Goal: Information Seeking & Learning: Check status

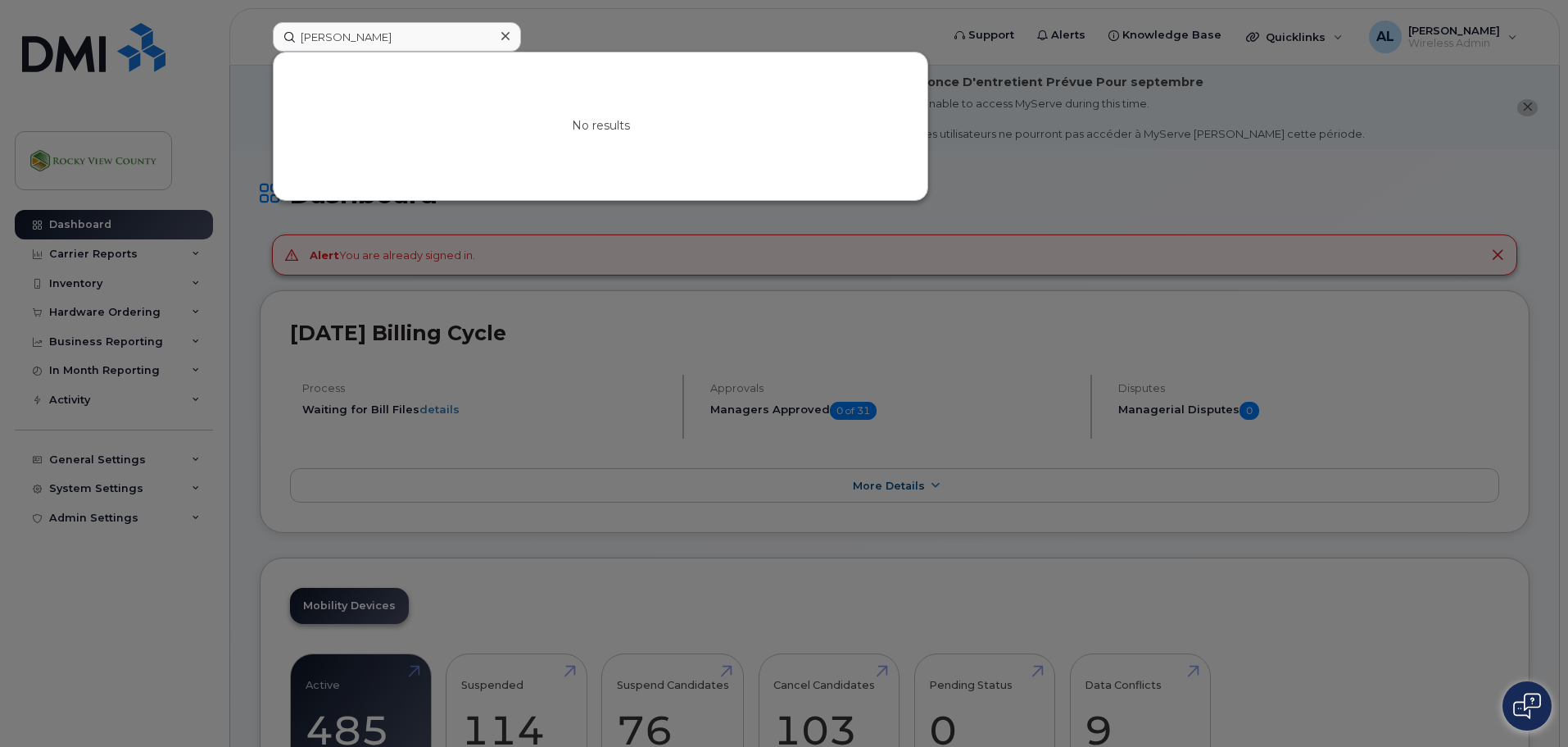
click at [507, 32] on icon at bounding box center [505, 36] width 8 height 13
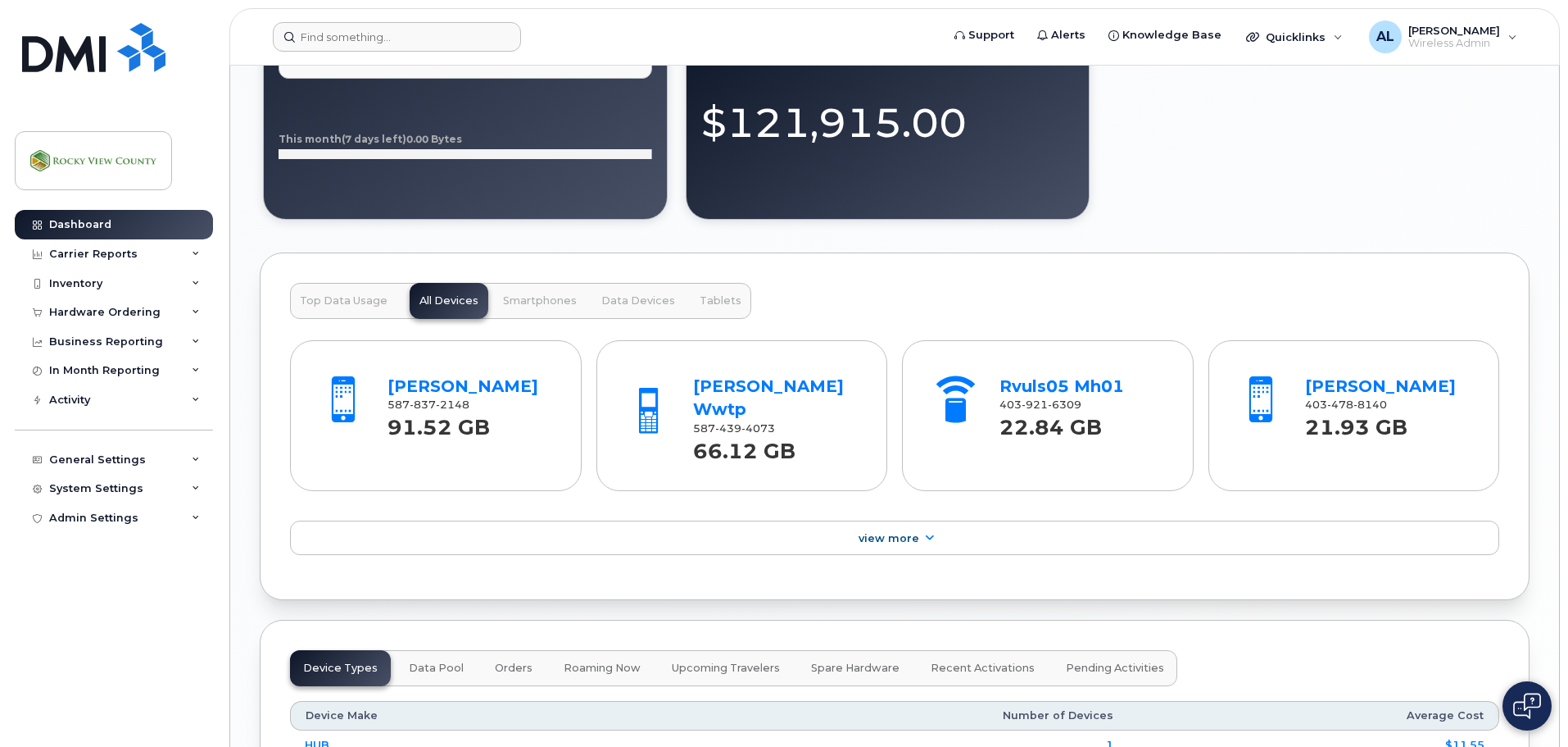
scroll to position [1556, 0]
click at [425, 379] on link "Logan Oler" at bounding box center [463, 385] width 150 height 20
click at [368, 305] on span "Top Data Usage" at bounding box center [343, 300] width 87 height 13
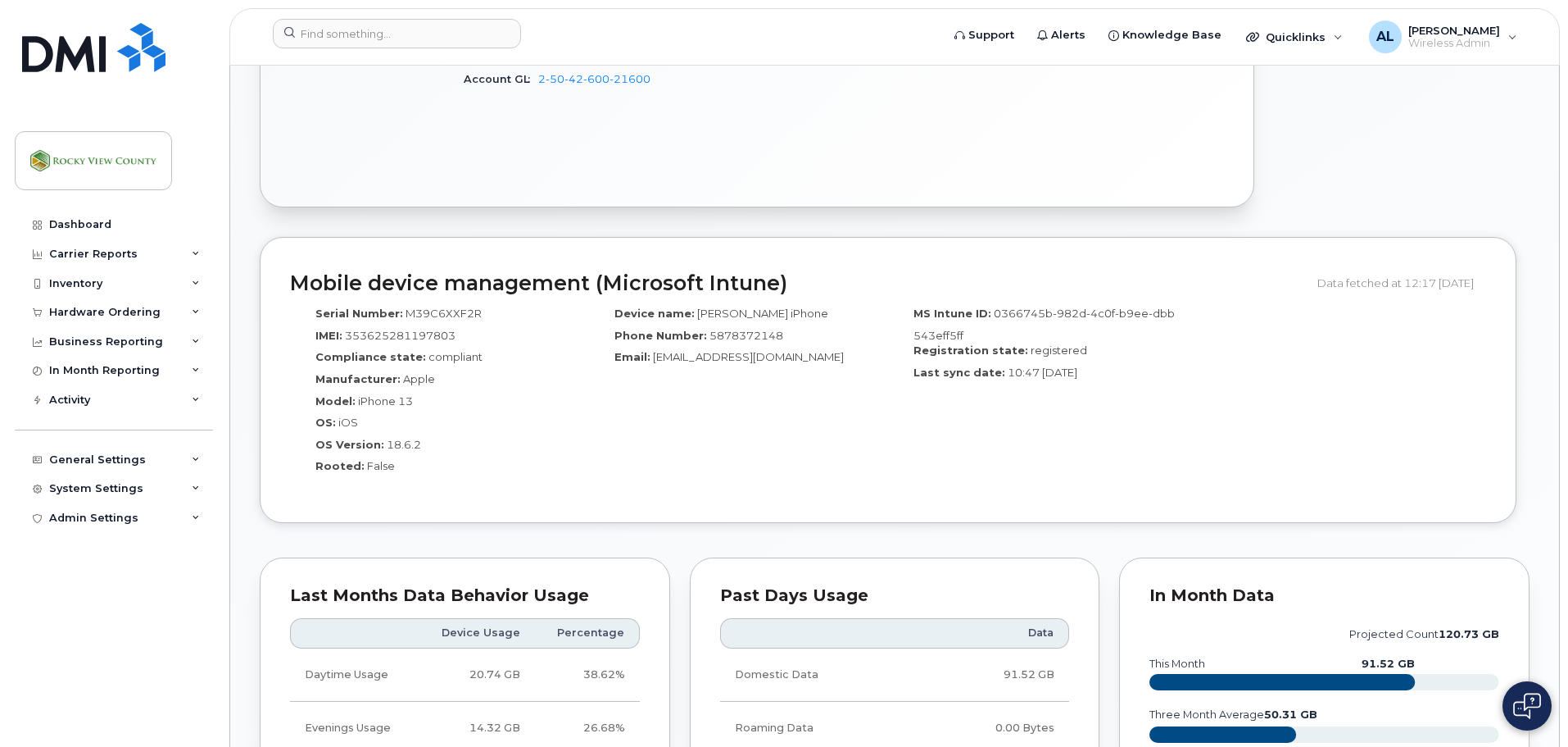
scroll to position [903, 0]
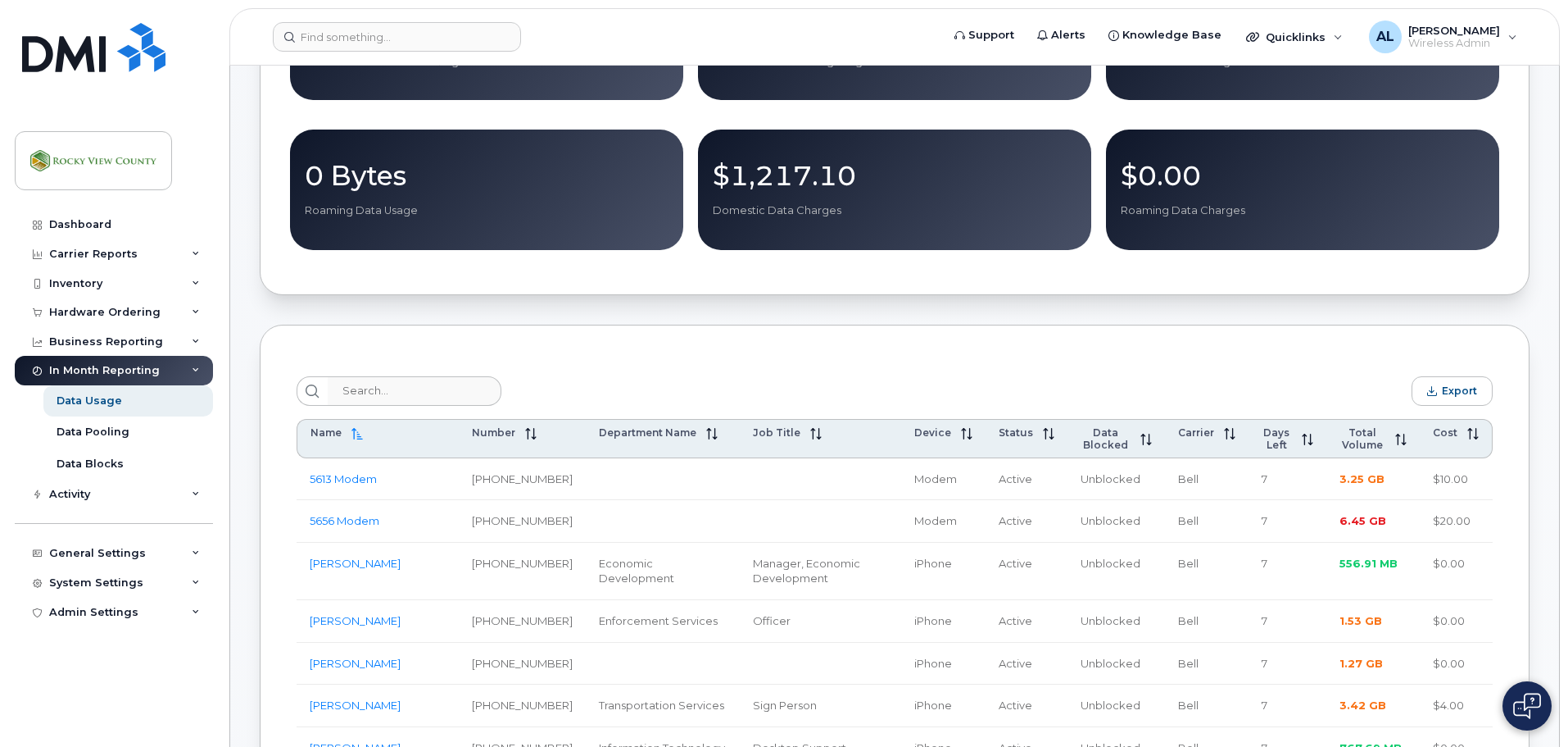
scroll to position [327, 0]
click at [1369, 450] on span "Total Volume" at bounding box center [1362, 437] width 46 height 24
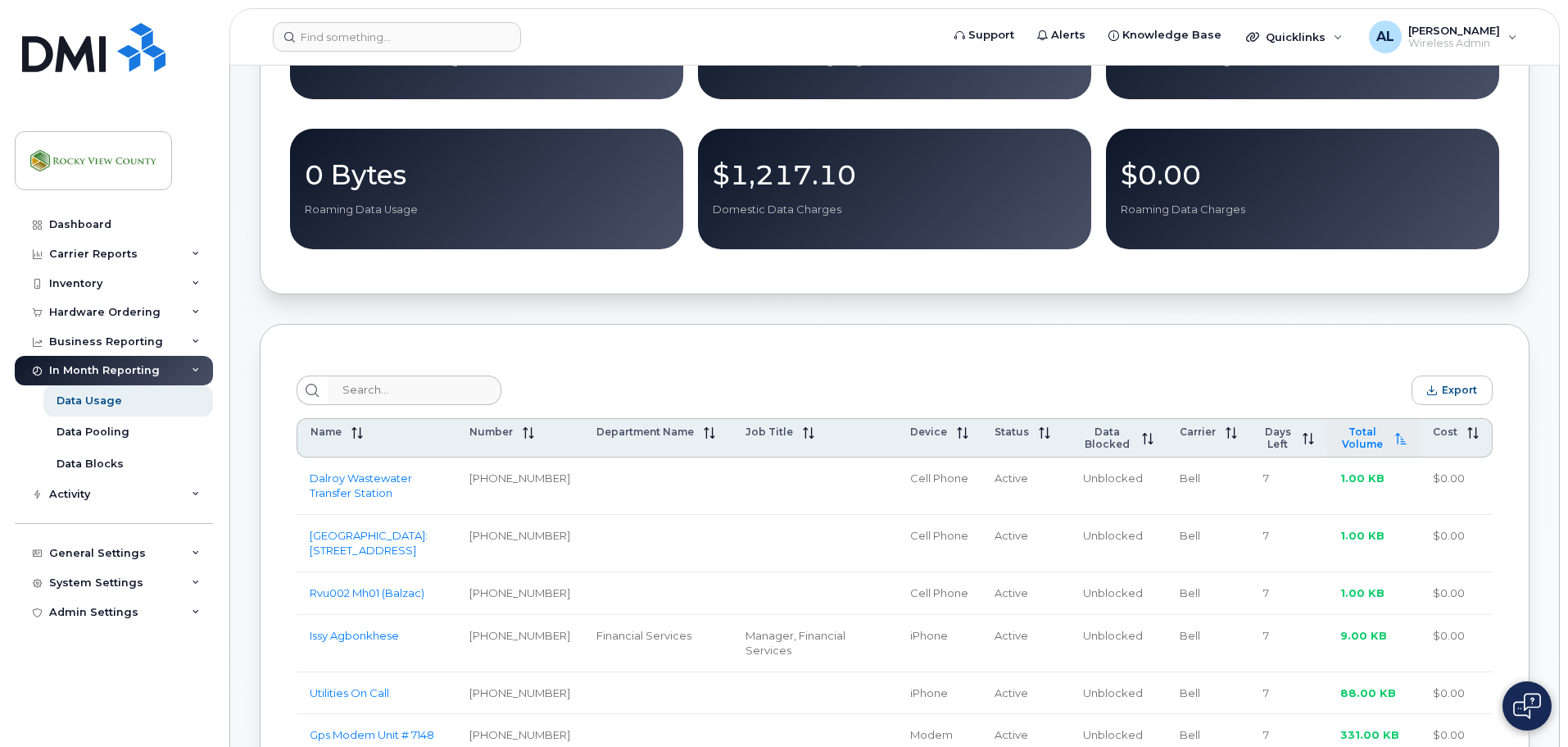
click at [1365, 447] on span "Total Volume" at bounding box center [1363, 437] width 45 height 24
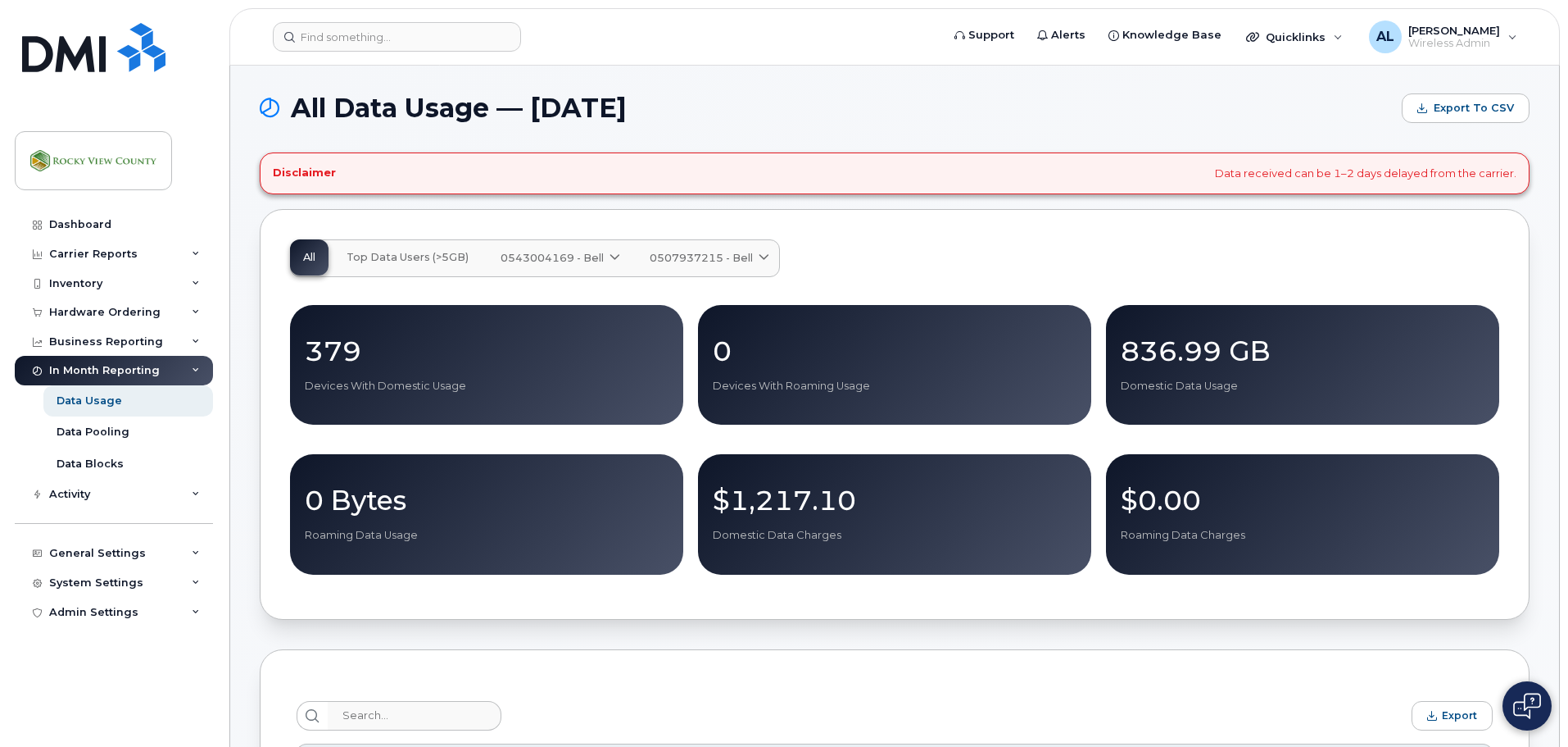
scroll to position [0, 0]
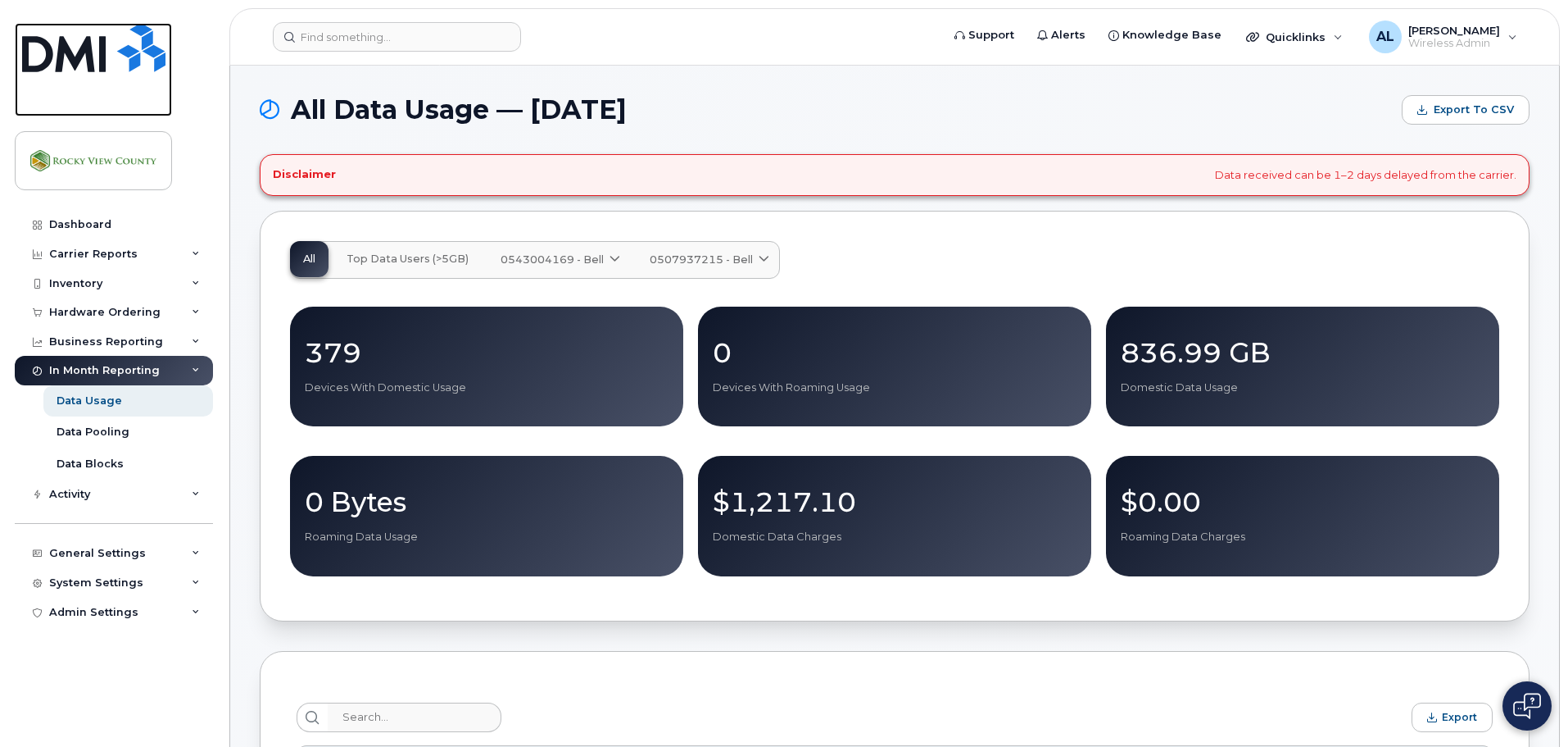
click at [94, 51] on img at bounding box center [94, 47] width 143 height 49
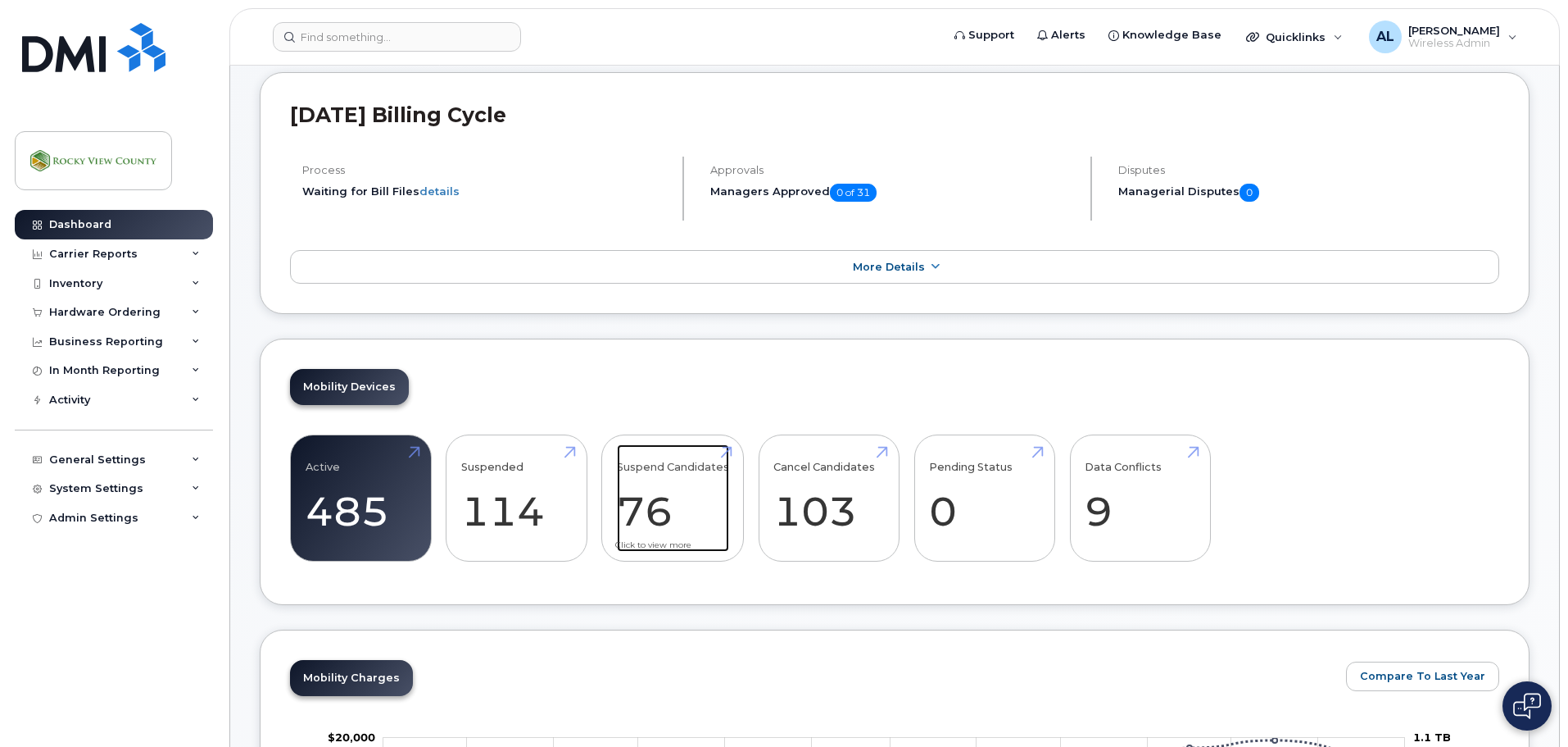
scroll to position [163, 0]
click at [645, 467] on link "Suspend Candidates 76" at bounding box center [673, 497] width 112 height 108
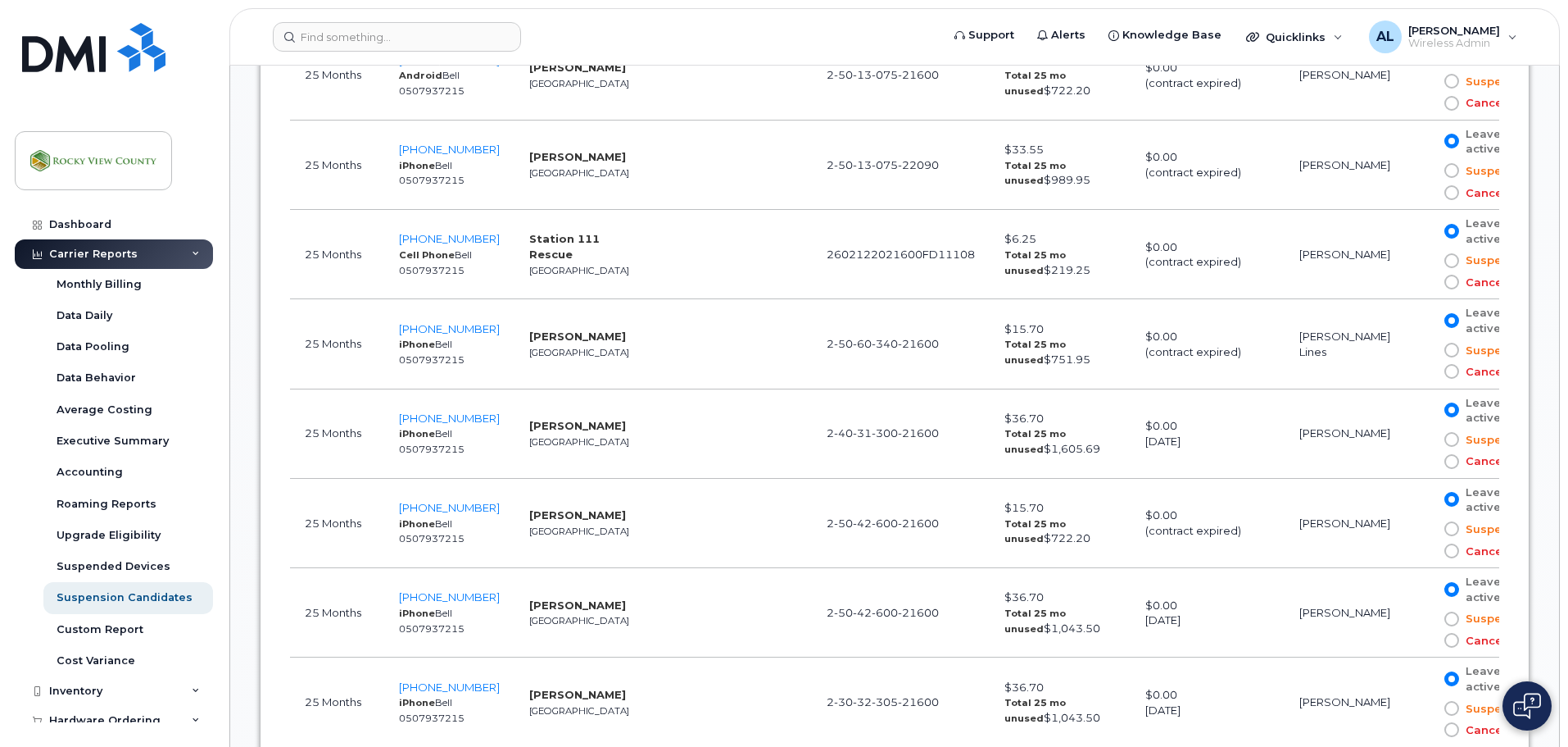
scroll to position [2537, 0]
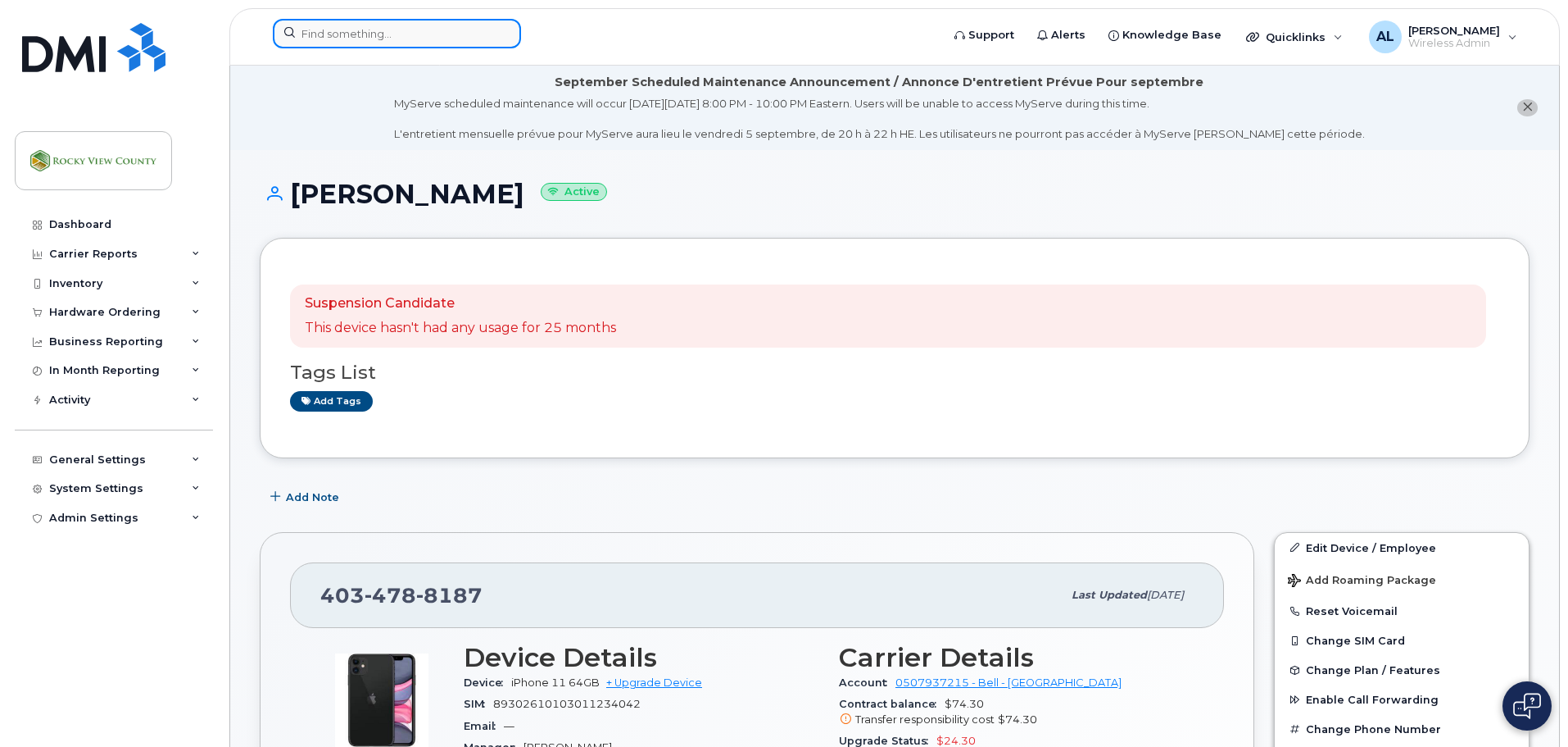
click at [322, 35] on input at bounding box center [397, 33] width 248 height 29
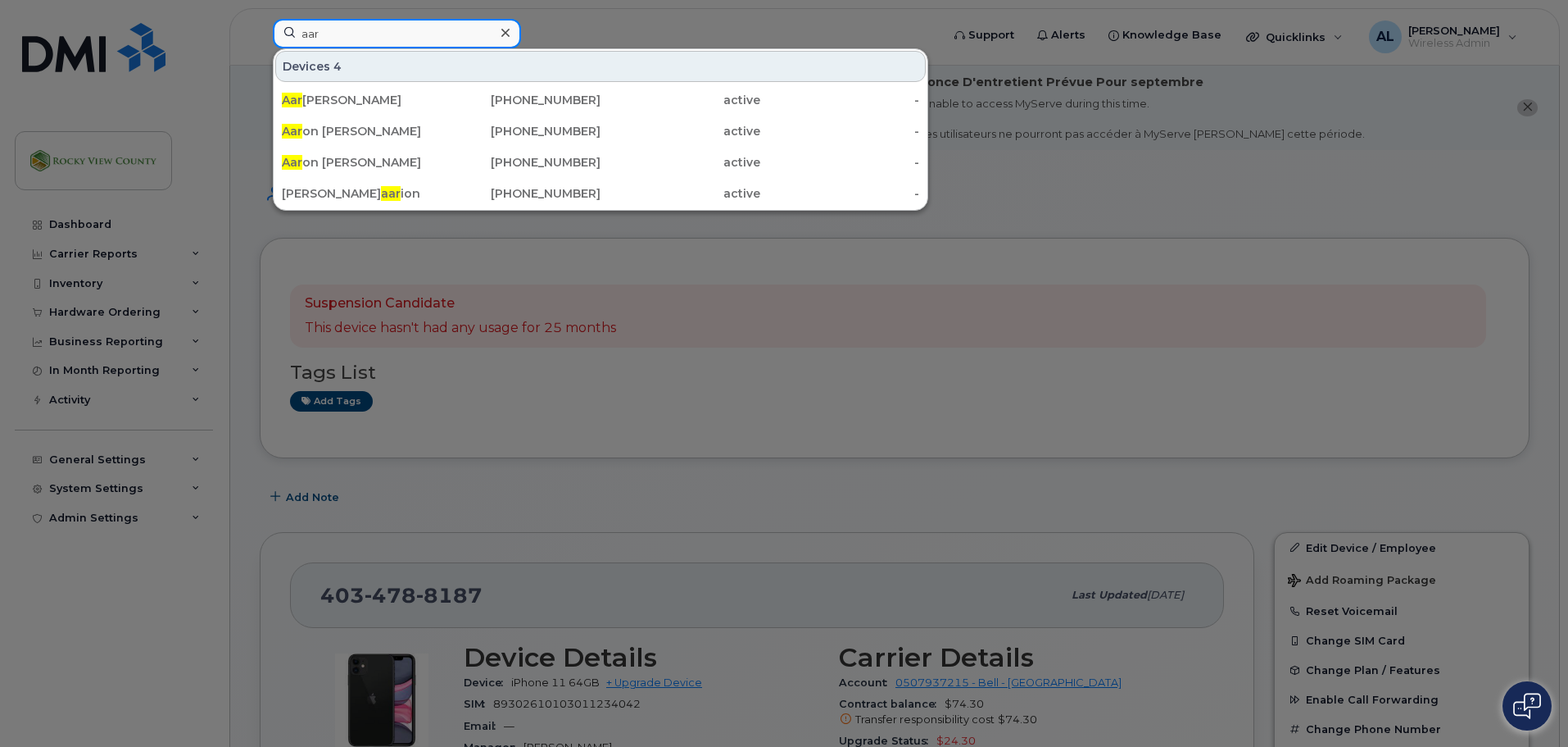
type input "aar"
click at [589, 514] on div at bounding box center [784, 374] width 1568 height 747
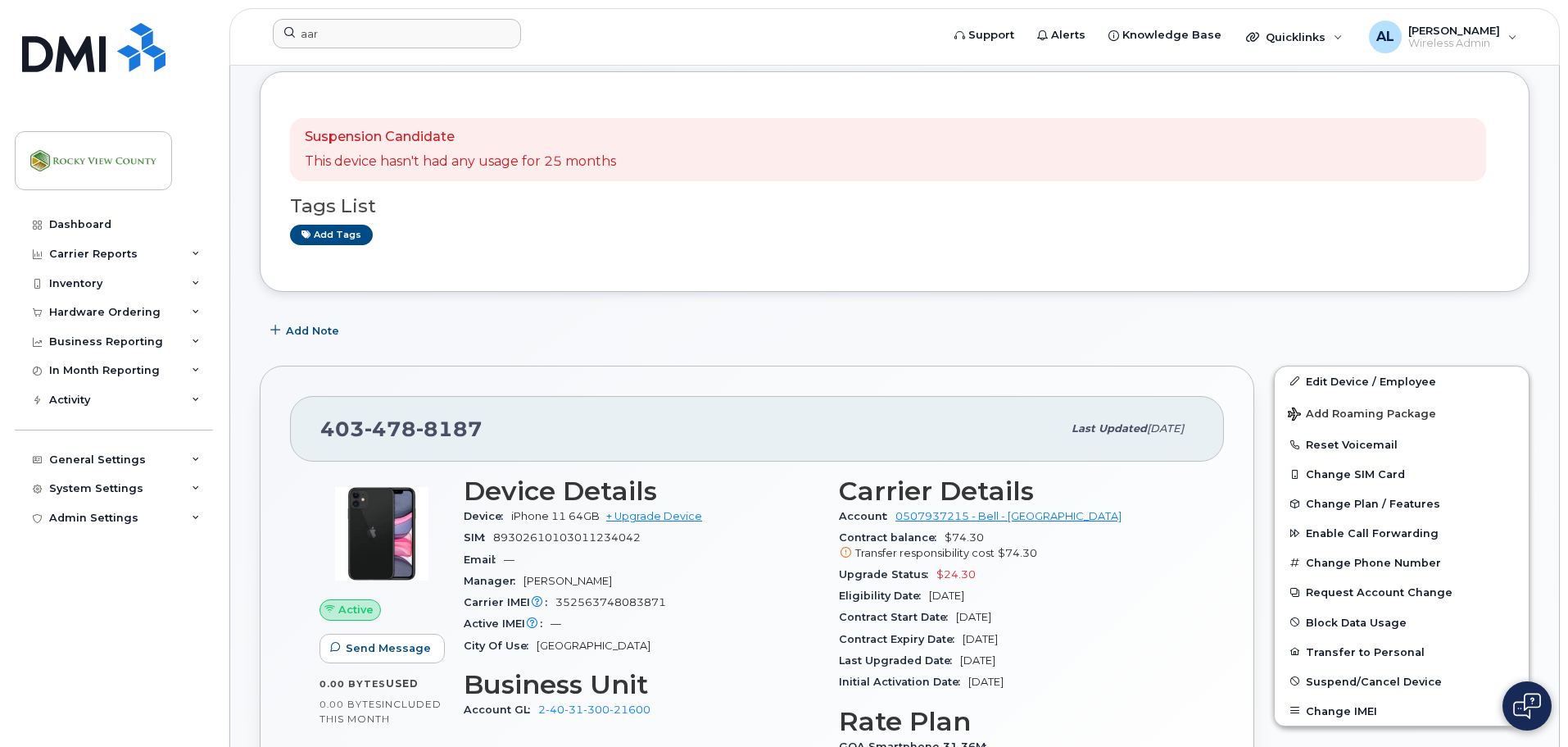
scroll to position [165, 0]
click at [131, 50] on img at bounding box center [94, 47] width 143 height 49
